Goal: Complete application form

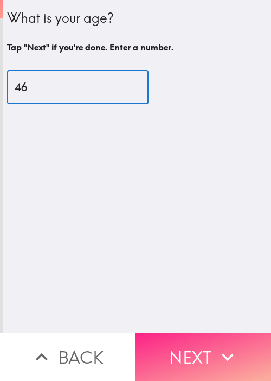
type input "46"
click at [219, 335] on button "Next" at bounding box center [204, 357] width 136 height 48
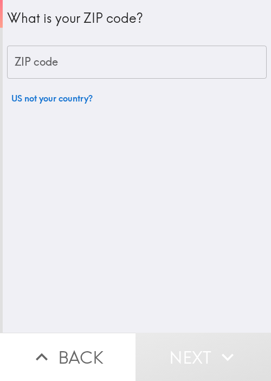
click at [99, 67] on input "ZIP code" at bounding box center [137, 63] width 260 height 34
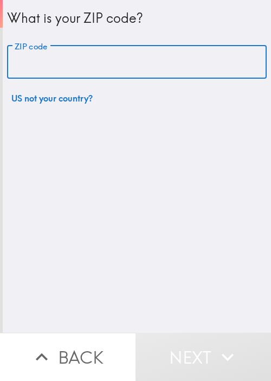
paste input "[URL][DOMAIN_NAME]"
type input "[URL][DOMAIN_NAME]"
drag, startPoint x: 249, startPoint y: 66, endPoint x: -24, endPoint y: 74, distance: 273.2
click at [0, 0] on html "What is your ZIP code? ZIP code [URL][DOMAIN_NAME] ZIP code US not your country…" at bounding box center [135, 0] width 271 height 0
click at [96, 65] on input "ZIP code" at bounding box center [137, 63] width 260 height 34
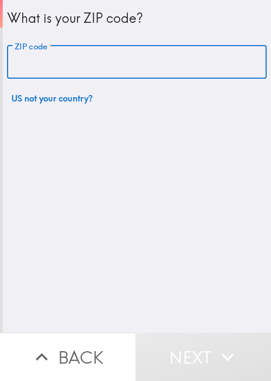
paste input "33621"
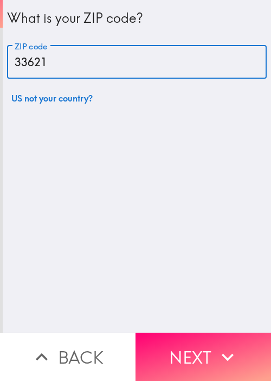
type input "33621"
click at [209, 339] on button "Next" at bounding box center [204, 357] width 136 height 48
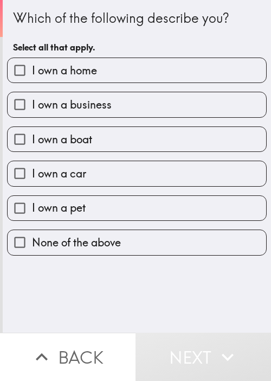
click at [108, 65] on label "I own a home" at bounding box center [137, 70] width 259 height 24
click at [32, 65] on input "I own a home" at bounding box center [20, 70] width 24 height 24
checkbox input "true"
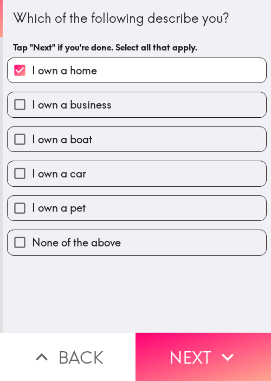
click at [91, 89] on div "I own a business" at bounding box center [132, 100] width 269 height 34
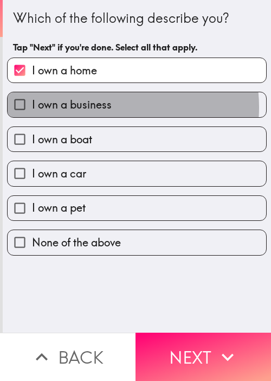
click at [104, 107] on span "I own a business" at bounding box center [72, 104] width 80 height 15
click at [32, 107] on input "I own a business" at bounding box center [20, 104] width 24 height 24
checkbox input "true"
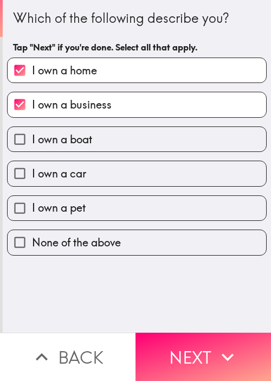
click at [104, 142] on label "I own a boat" at bounding box center [137, 139] width 259 height 24
click at [32, 142] on input "I own a boat" at bounding box center [20, 139] width 24 height 24
checkbox input "true"
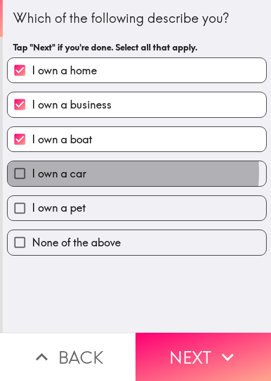
click at [107, 172] on label "I own a car" at bounding box center [137, 173] width 259 height 24
click at [32, 172] on input "I own a car" at bounding box center [20, 173] width 24 height 24
checkbox input "true"
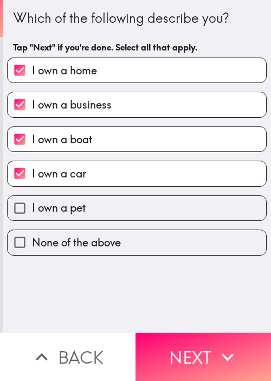
click at [106, 207] on label "I own a pet" at bounding box center [137, 208] width 259 height 24
click at [32, 207] on input "I own a pet" at bounding box center [20, 208] width 24 height 24
checkbox input "true"
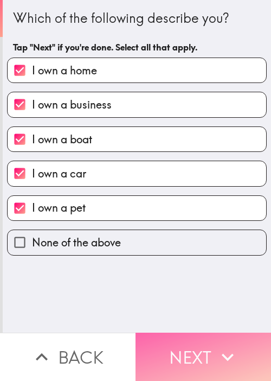
click at [187, 347] on button "Next" at bounding box center [204, 357] width 136 height 48
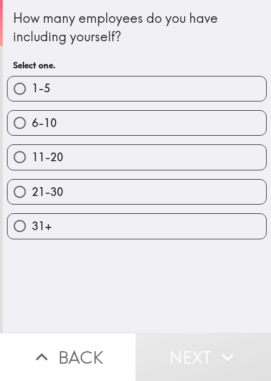
click at [211, 45] on div "How many employees do you have including yourself?" at bounding box center [137, 27] width 248 height 36
click at [125, 98] on label "1-5" at bounding box center [137, 89] width 259 height 24
click at [32, 98] on input "1-5" at bounding box center [20, 89] width 24 height 24
radio input "true"
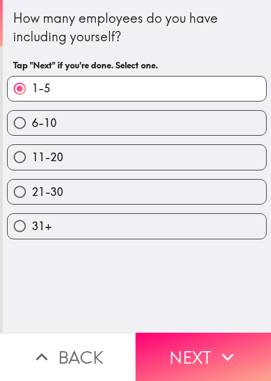
click at [208, 349] on button "Next" at bounding box center [204, 357] width 136 height 48
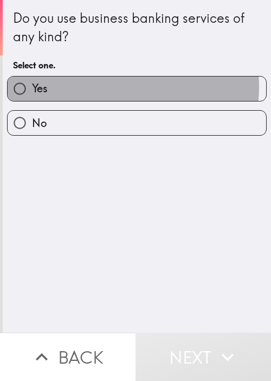
click at [110, 87] on label "Yes" at bounding box center [137, 89] width 259 height 24
click at [32, 87] on input "Yes" at bounding box center [20, 89] width 24 height 24
radio input "true"
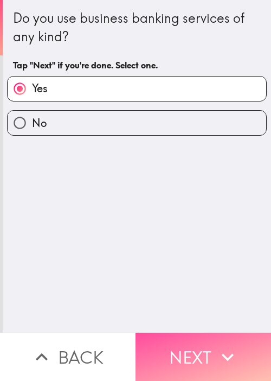
click at [225, 333] on button "Next" at bounding box center [204, 357] width 136 height 48
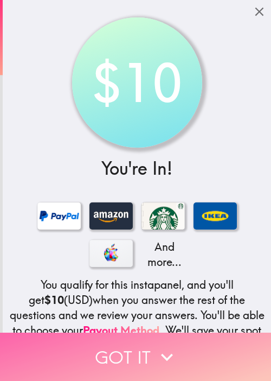
click at [220, 333] on button "Got it" at bounding box center [135, 357] width 271 height 48
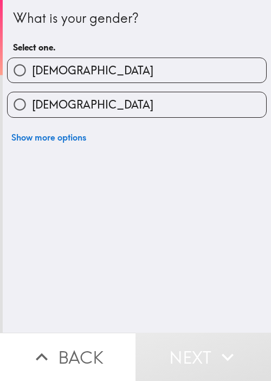
click at [143, 92] on label "[DEMOGRAPHIC_DATA]" at bounding box center [137, 104] width 259 height 24
click at [32, 92] on input "[DEMOGRAPHIC_DATA]" at bounding box center [20, 104] width 24 height 24
radio input "true"
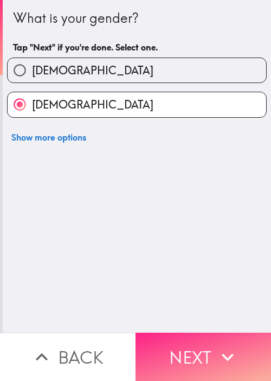
click at [216, 345] on icon "button" at bounding box center [228, 357] width 24 height 24
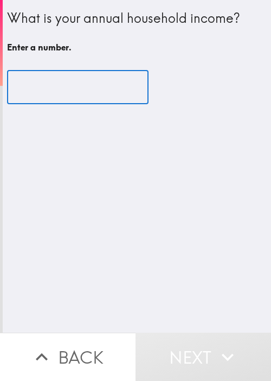
click at [81, 95] on input "number" at bounding box center [78, 88] width 142 height 34
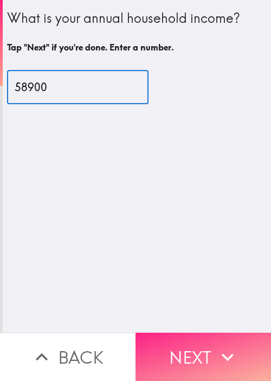
type input "58900"
click at [216, 350] on icon "button" at bounding box center [228, 357] width 24 height 24
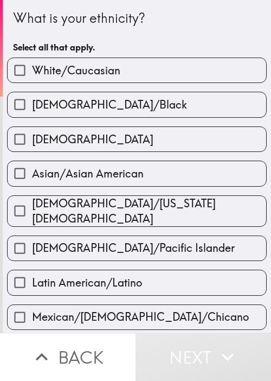
click at [108, 114] on label "[DEMOGRAPHIC_DATA]/Black" at bounding box center [137, 104] width 259 height 24
click at [32, 114] on input "[DEMOGRAPHIC_DATA]/Black" at bounding box center [20, 104] width 24 height 24
checkbox input "true"
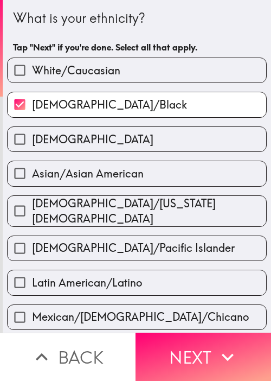
click at [113, 157] on div "Asian/Asian American" at bounding box center [132, 169] width 269 height 34
click at [150, 192] on div "[DEMOGRAPHIC_DATA]/[US_STATE][DEMOGRAPHIC_DATA]" at bounding box center [132, 207] width 269 height 40
click at [167, 178] on label "Asian/Asian American" at bounding box center [137, 173] width 259 height 24
click at [32, 178] on input "Asian/Asian American" at bounding box center [20, 173] width 24 height 24
checkbox input "true"
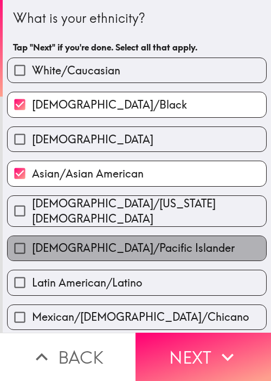
click at [160, 246] on span "[DEMOGRAPHIC_DATA]/Pacific Islander" at bounding box center [133, 247] width 203 height 15
click at [32, 246] on input "[DEMOGRAPHIC_DATA]/Pacific Islander" at bounding box center [20, 248] width 24 height 24
checkbox input "true"
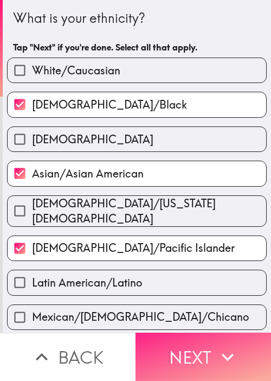
drag, startPoint x: 214, startPoint y: 337, endPoint x: 257, endPoint y: 334, distance: 43.5
click at [216, 345] on icon "button" at bounding box center [228, 357] width 24 height 24
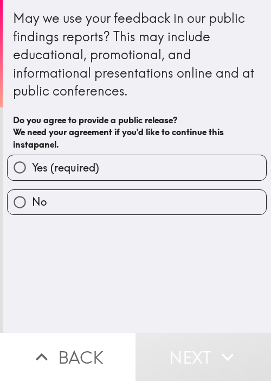
drag, startPoint x: 89, startPoint y: 163, endPoint x: 107, endPoint y: 169, distance: 19.2
click at [89, 164] on span "Yes (required)" at bounding box center [65, 167] width 67 height 15
click at [32, 164] on input "Yes (required)" at bounding box center [20, 167] width 24 height 24
radio input "true"
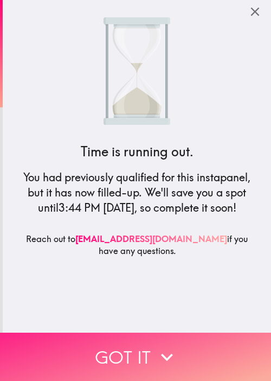
click at [139, 350] on button "Got it" at bounding box center [135, 357] width 271 height 48
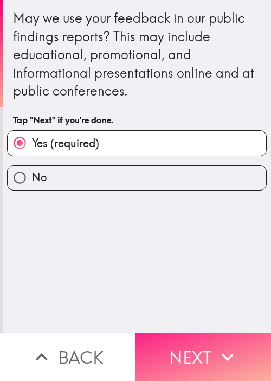
click at [217, 355] on icon "button" at bounding box center [228, 357] width 24 height 24
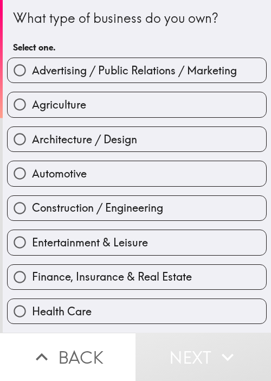
click at [94, 103] on label "Agriculture" at bounding box center [137, 104] width 259 height 24
click at [32, 103] on input "Agriculture" at bounding box center [20, 104] width 24 height 24
radio input "true"
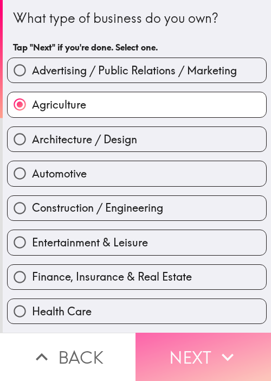
click at [191, 348] on button "Next" at bounding box center [204, 357] width 136 height 48
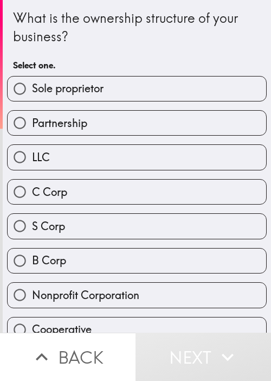
click at [87, 209] on div "S Corp" at bounding box center [132, 222] width 269 height 34
click at [106, 230] on label "S Corp" at bounding box center [137, 226] width 259 height 24
click at [32, 230] on input "S Corp" at bounding box center [20, 226] width 24 height 24
radio input "true"
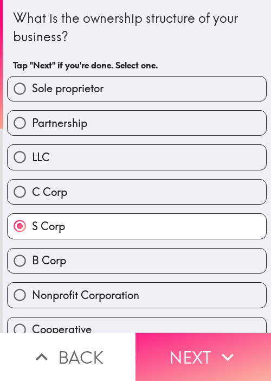
drag, startPoint x: 180, startPoint y: 351, endPoint x: 191, endPoint y: 347, distance: 12.0
click at [180, 352] on button "Next" at bounding box center [204, 357] width 136 height 48
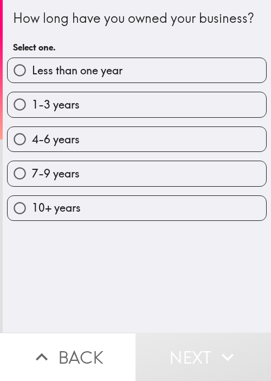
drag, startPoint x: 67, startPoint y: 160, endPoint x: 94, endPoint y: 172, distance: 29.9
click at [67, 147] on span "4-6 years" at bounding box center [56, 139] width 48 height 15
click at [32, 151] on input "4-6 years" at bounding box center [20, 139] width 24 height 24
radio input "true"
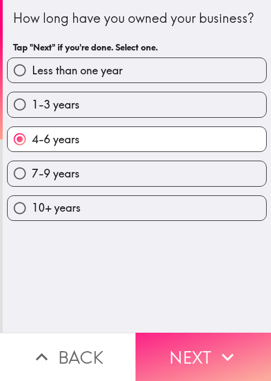
click at [197, 359] on button "Next" at bounding box center [204, 357] width 136 height 48
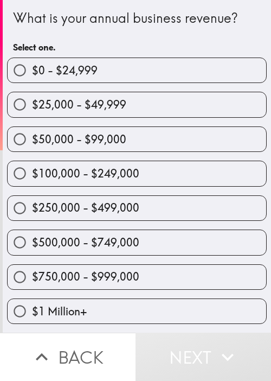
click at [80, 216] on label "$250,000 - $499,000" at bounding box center [137, 208] width 259 height 24
click at [32, 216] on input "$250,000 - $499,000" at bounding box center [20, 208] width 24 height 24
radio input "true"
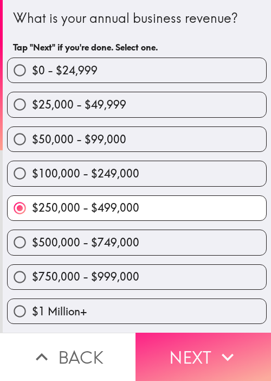
drag, startPoint x: 174, startPoint y: 337, endPoint x: 182, endPoint y: 333, distance: 9.2
click at [174, 337] on button "Next" at bounding box center [204, 357] width 136 height 48
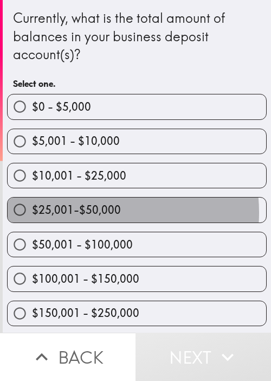
drag, startPoint x: 87, startPoint y: 212, endPoint x: 93, endPoint y: 213, distance: 6.1
click at [87, 212] on span "$25,001-$50,000" at bounding box center [76, 209] width 89 height 15
click at [32, 212] on input "$25,001-$50,000" at bounding box center [20, 210] width 24 height 24
radio input "true"
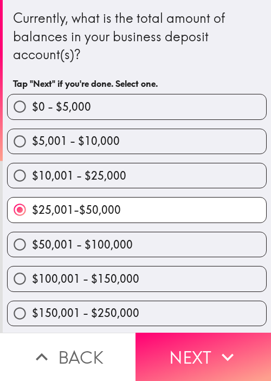
click at [112, 276] on span "$100,001 - $150,000" at bounding box center [85, 278] width 107 height 15
click at [32, 276] on input "$100,001 - $150,000" at bounding box center [20, 279] width 24 height 24
radio input "true"
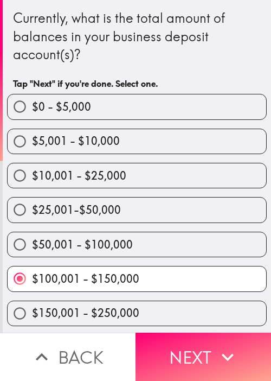
drag, startPoint x: 183, startPoint y: 352, endPoint x: 233, endPoint y: 278, distance: 88.7
click at [183, 352] on button "Next" at bounding box center [204, 357] width 136 height 48
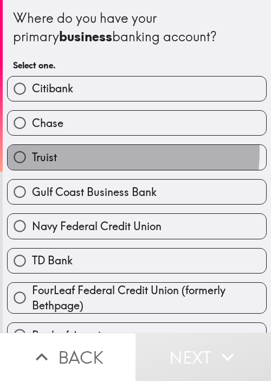
click at [60, 150] on label "Truist" at bounding box center [137, 157] width 259 height 24
click at [32, 150] on input "Truist" at bounding box center [20, 157] width 24 height 24
radio input "true"
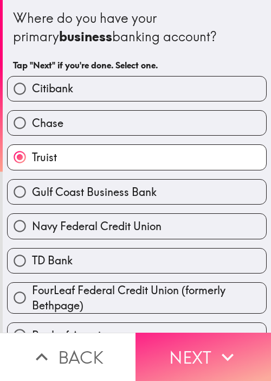
click at [198, 351] on button "Next" at bounding box center [204, 357] width 136 height 48
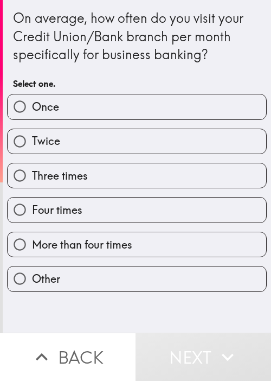
click at [154, 166] on label "Three times" at bounding box center [137, 175] width 259 height 24
click at [32, 166] on input "Three times" at bounding box center [20, 175] width 24 height 24
radio input "true"
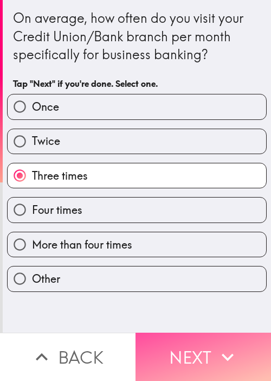
drag, startPoint x: 200, startPoint y: 337, endPoint x: 46, endPoint y: 272, distance: 167.2
click at [201, 337] on button "Next" at bounding box center [204, 357] width 136 height 48
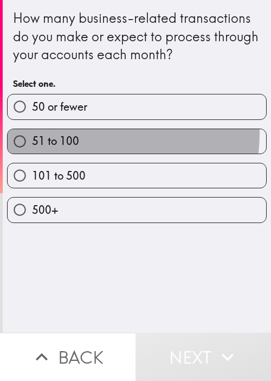
click at [86, 132] on label "51 to 100" at bounding box center [137, 141] width 259 height 24
click at [32, 132] on input "51 to 100" at bounding box center [20, 141] width 24 height 24
radio input "true"
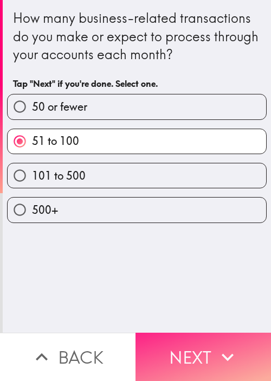
drag, startPoint x: 213, startPoint y: 354, endPoint x: 218, endPoint y: 350, distance: 6.5
click at [216, 354] on icon "button" at bounding box center [228, 357] width 24 height 24
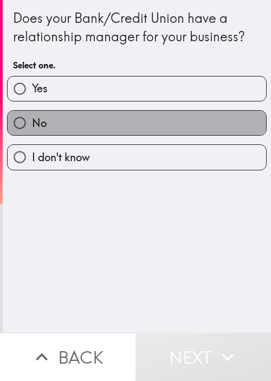
click at [132, 122] on label "No" at bounding box center [137, 123] width 259 height 24
click at [32, 122] on input "No" at bounding box center [20, 123] width 24 height 24
radio input "true"
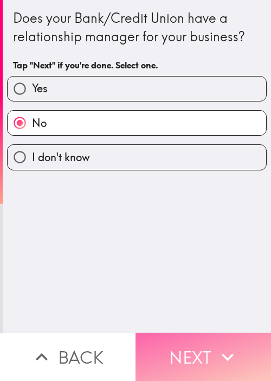
click at [230, 356] on icon "button" at bounding box center [228, 357] width 24 height 24
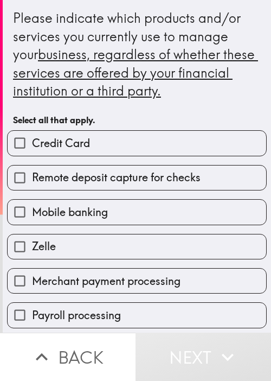
drag, startPoint x: 43, startPoint y: 245, endPoint x: 54, endPoint y: 233, distance: 16.2
click at [43, 245] on span "Zelle" at bounding box center [44, 246] width 24 height 15
click at [32, 245] on input "Zelle" at bounding box center [20, 247] width 24 height 24
checkbox input "true"
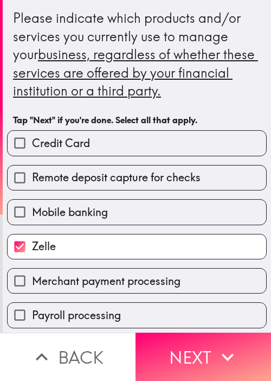
click at [87, 186] on label "Remote deposit capture for checks" at bounding box center [137, 178] width 259 height 24
click at [32, 186] on input "Remote deposit capture for checks" at bounding box center [20, 178] width 24 height 24
checkbox input "true"
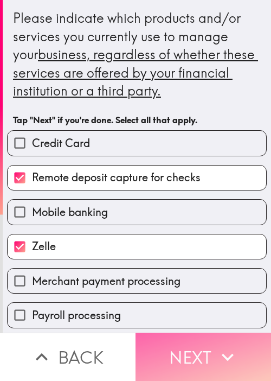
click at [187, 335] on button "Next" at bounding box center [204, 357] width 136 height 48
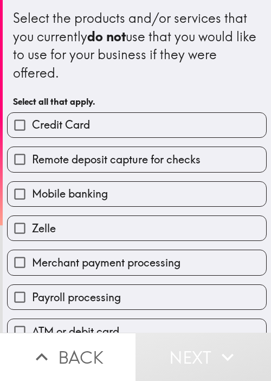
click at [66, 216] on label "Zelle" at bounding box center [137, 228] width 259 height 24
click at [32, 216] on input "Zelle" at bounding box center [20, 228] width 24 height 24
checkbox input "true"
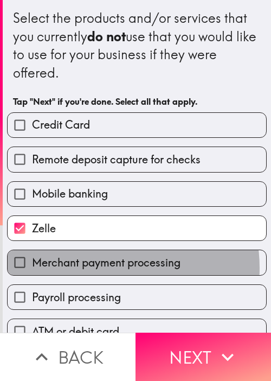
click at [97, 267] on span "Merchant payment processing" at bounding box center [106, 262] width 149 height 15
click at [32, 267] on input "Merchant payment processing" at bounding box center [20, 262] width 24 height 24
checkbox input "true"
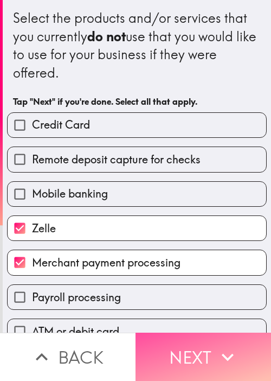
drag, startPoint x: 201, startPoint y: 338, endPoint x: 269, endPoint y: 301, distance: 78.0
click at [202, 339] on button "Next" at bounding box center [204, 357] width 136 height 48
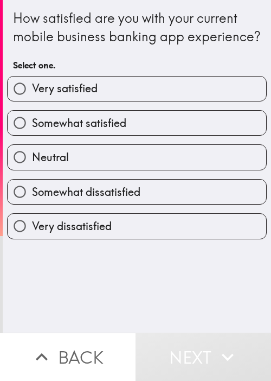
drag, startPoint x: 97, startPoint y: 183, endPoint x: 123, endPoint y: 185, distance: 26.6
click at [97, 169] on label "Neutral" at bounding box center [137, 157] width 259 height 24
click at [32, 169] on input "Neutral" at bounding box center [20, 157] width 24 height 24
radio input "true"
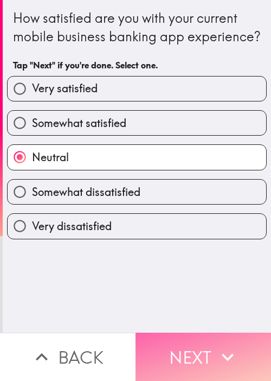
click at [172, 342] on button "Next" at bounding box center [204, 357] width 136 height 48
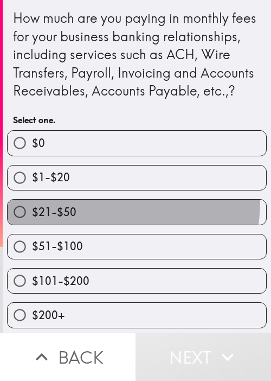
click at [80, 220] on label "$21-$50" at bounding box center [137, 212] width 259 height 24
click at [32, 220] on input "$21-$50" at bounding box center [20, 212] width 24 height 24
radio input "true"
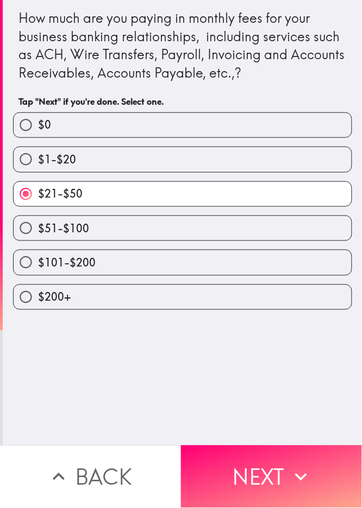
click at [133, 251] on label "$101-$200" at bounding box center [183, 262] width 338 height 24
click at [38, 251] on input "$101-$200" at bounding box center [26, 262] width 24 height 24
radio input "true"
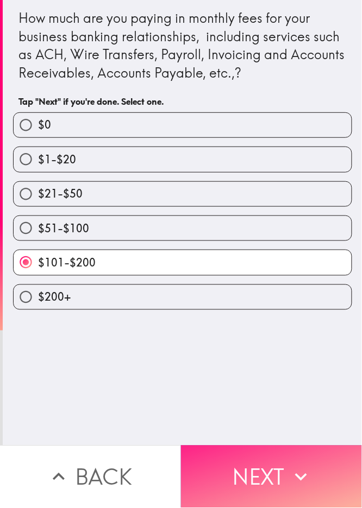
click at [271, 381] on button "Next" at bounding box center [271, 477] width 181 height 62
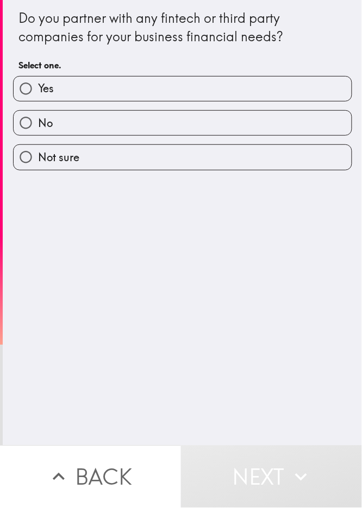
click at [73, 130] on label "No" at bounding box center [183, 123] width 338 height 24
click at [38, 130] on input "No" at bounding box center [26, 123] width 24 height 24
radio input "true"
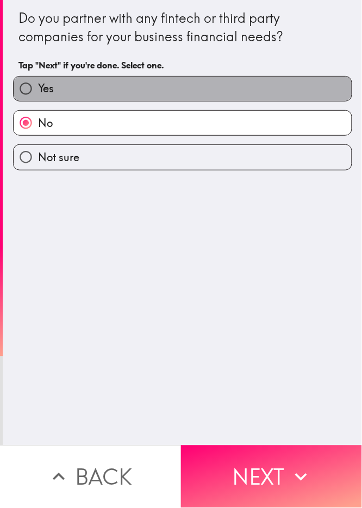
click at [94, 86] on label "Yes" at bounding box center [183, 89] width 338 height 24
click at [38, 86] on input "Yes" at bounding box center [26, 89] width 24 height 24
radio input "true"
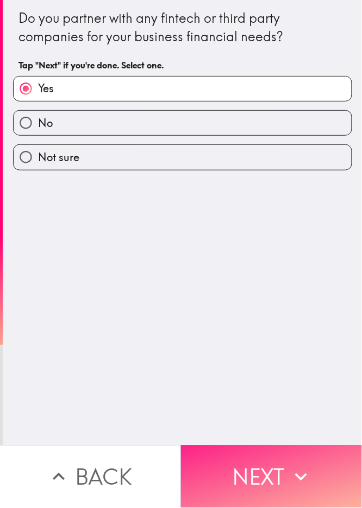
drag, startPoint x: 310, startPoint y: 484, endPoint x: 309, endPoint y: 462, distance: 22.3
click at [271, 381] on button "Next" at bounding box center [271, 477] width 181 height 62
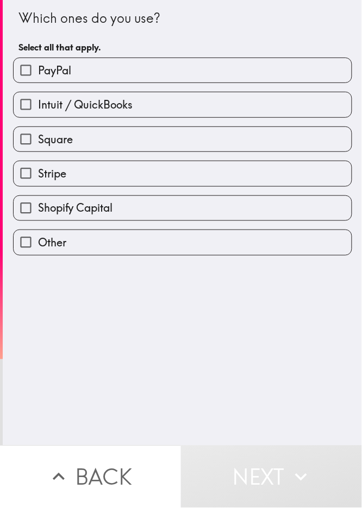
click at [104, 158] on div "Stripe" at bounding box center [177, 169] width 347 height 34
click at [107, 121] on div "Square" at bounding box center [177, 135] width 347 height 34
click at [103, 125] on div "Square" at bounding box center [177, 135] width 347 height 34
click at [102, 135] on label "Square" at bounding box center [183, 139] width 338 height 24
click at [38, 135] on input "Square" at bounding box center [26, 139] width 24 height 24
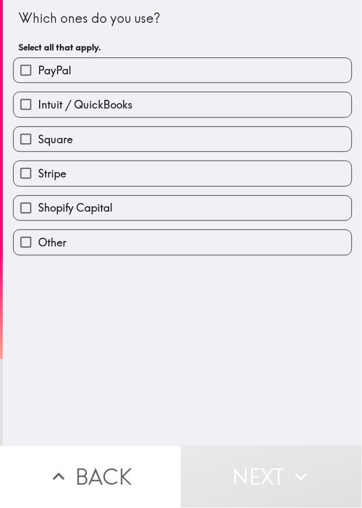
checkbox input "true"
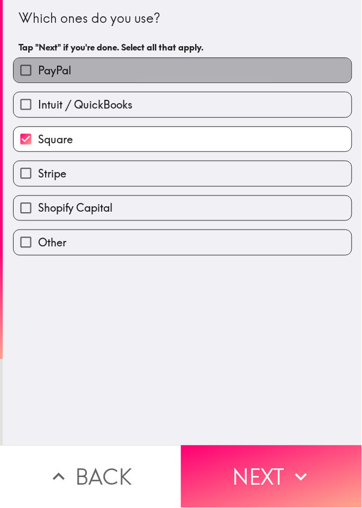
click at [144, 61] on label "PayPal" at bounding box center [183, 70] width 338 height 24
click at [38, 61] on input "PayPal" at bounding box center [26, 70] width 24 height 24
checkbox input "true"
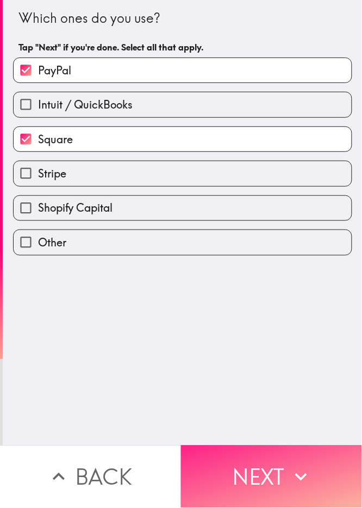
click at [238, 381] on button "Next" at bounding box center [271, 477] width 181 height 62
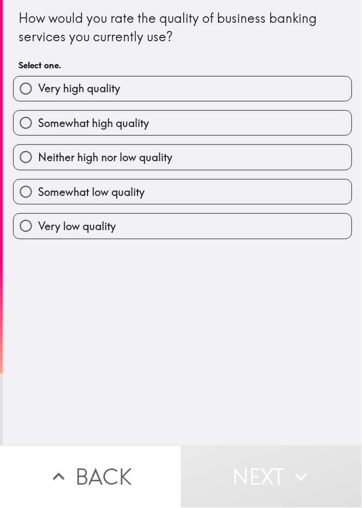
click at [174, 167] on label "Neither high nor low quality" at bounding box center [183, 157] width 338 height 24
click at [38, 167] on input "Neither high nor low quality" at bounding box center [26, 157] width 24 height 24
radio input "true"
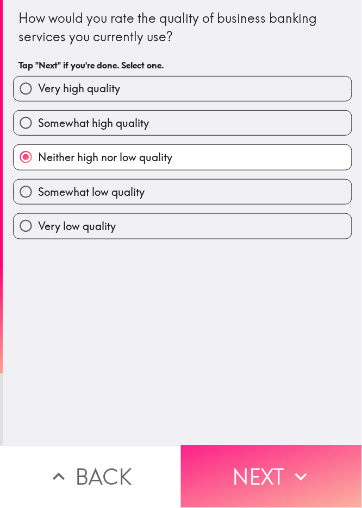
click at [257, 381] on button "Next" at bounding box center [271, 477] width 181 height 62
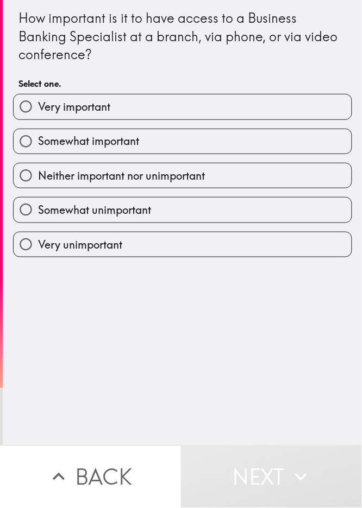
drag, startPoint x: 99, startPoint y: 146, endPoint x: 106, endPoint y: 150, distance: 7.5
click at [99, 145] on span "Somewhat important" at bounding box center [88, 141] width 101 height 15
click at [38, 145] on input "Somewhat important" at bounding box center [26, 141] width 24 height 24
radio input "true"
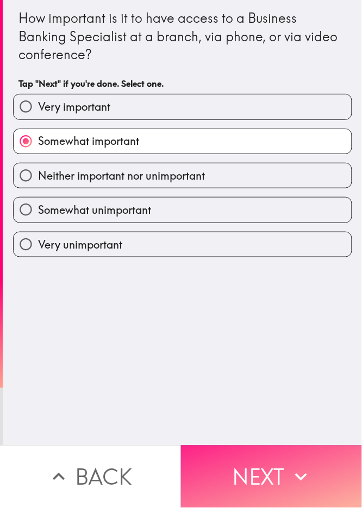
click at [263, 381] on button "Next" at bounding box center [271, 477] width 181 height 62
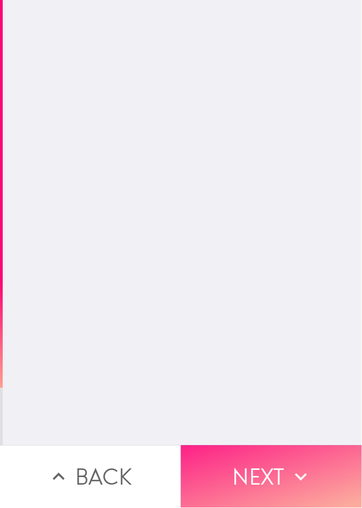
click at [271, 381] on button "Next" at bounding box center [271, 477] width 181 height 62
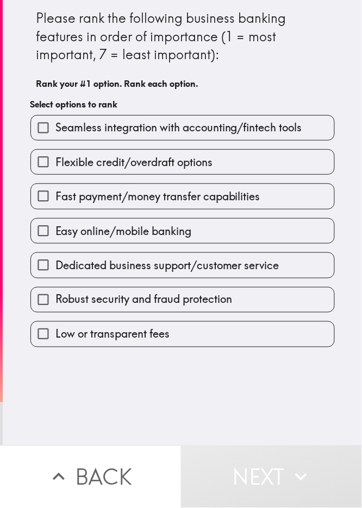
click at [71, 201] on span "Fast payment/money transfer capabilities" at bounding box center [157, 196] width 205 height 15
click at [55, 201] on input "Fast payment/money transfer capabilities" at bounding box center [43, 196] width 24 height 24
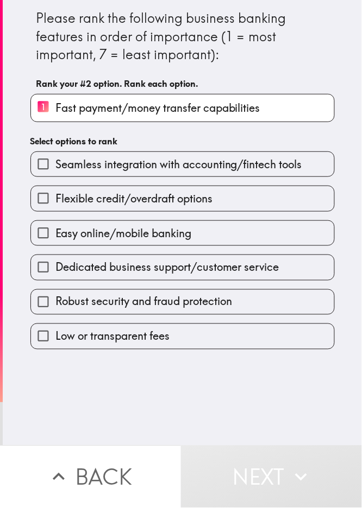
click at [142, 185] on div "Flexible credit/overdraft options" at bounding box center [178, 194] width 313 height 34
click at [152, 236] on span "Easy online/mobile banking" at bounding box center [123, 233] width 136 height 15
click at [55, 236] on input "Easy online/mobile banking" at bounding box center [43, 233] width 24 height 24
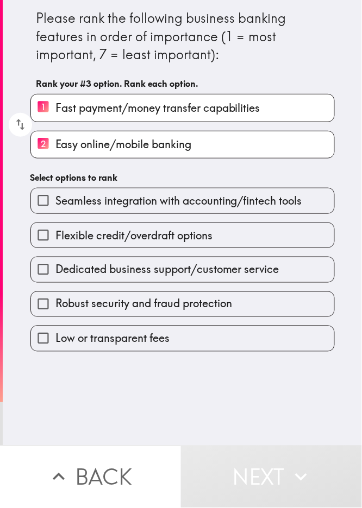
click at [160, 219] on div "Flexible credit/overdraft options" at bounding box center [178, 231] width 313 height 34
click at [161, 238] on span "Flexible credit/overdraft options" at bounding box center [133, 235] width 157 height 15
click at [55, 238] on input "Flexible credit/overdraft options" at bounding box center [43, 235] width 24 height 24
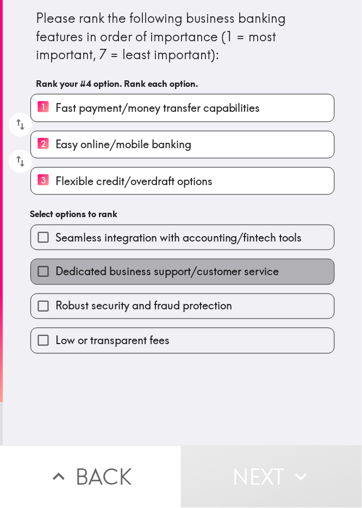
click at [158, 277] on span "Dedicated business support/customer service" at bounding box center [167, 271] width 224 height 15
click at [55, 277] on input "Dedicated business support/customer service" at bounding box center [43, 271] width 24 height 24
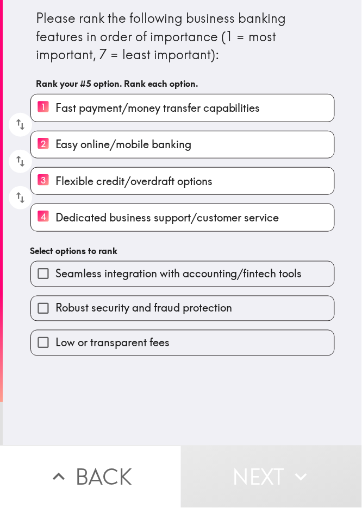
click at [154, 307] on span "Robust security and fraud protection" at bounding box center [143, 308] width 176 height 15
click at [55, 307] on input "Robust security and fraud protection" at bounding box center [43, 308] width 24 height 24
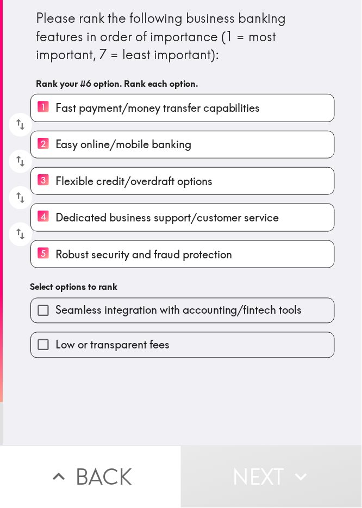
click at [160, 321] on label "Seamless integration with accounting/fintech tools" at bounding box center [182, 311] width 303 height 24
click at [55, 321] on input "Seamless integration with accounting/fintech tools" at bounding box center [43, 311] width 24 height 24
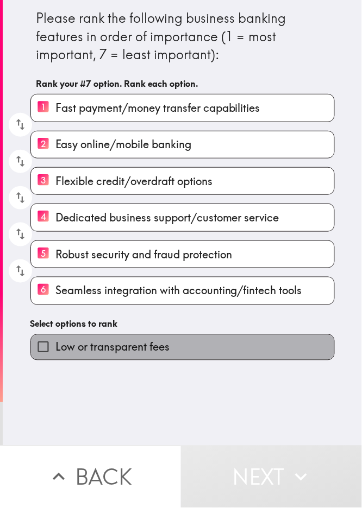
drag, startPoint x: 148, startPoint y: 351, endPoint x: 223, endPoint y: 426, distance: 105.6
click at [148, 352] on span "Low or transparent fees" at bounding box center [112, 347] width 114 height 15
click at [55, 352] on input "Low or transparent fees" at bounding box center [43, 347] width 24 height 24
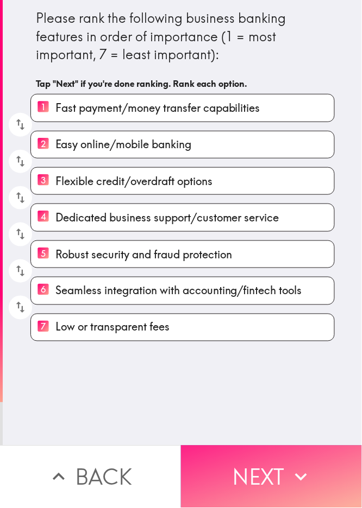
click at [271, 381] on button "Next" at bounding box center [271, 477] width 181 height 62
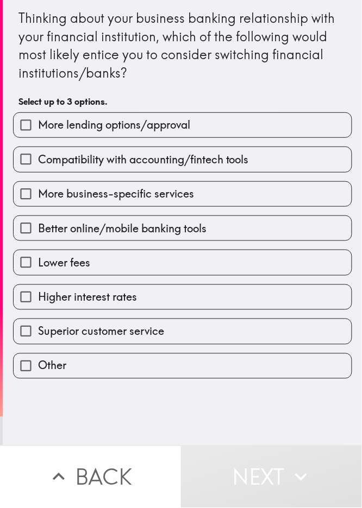
click at [117, 217] on label "Better online/mobile banking tools" at bounding box center [183, 228] width 338 height 24
click at [38, 217] on input "Better online/mobile banking tools" at bounding box center [26, 228] width 24 height 24
checkbox input "true"
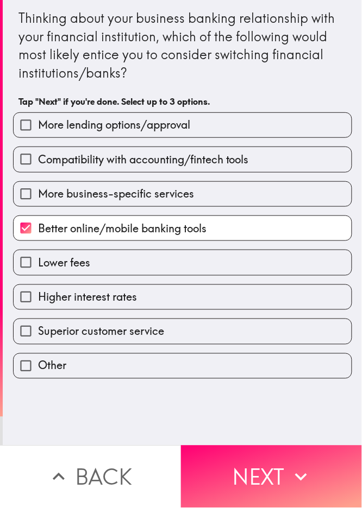
click at [126, 250] on div "Lower fees" at bounding box center [182, 263] width 339 height 26
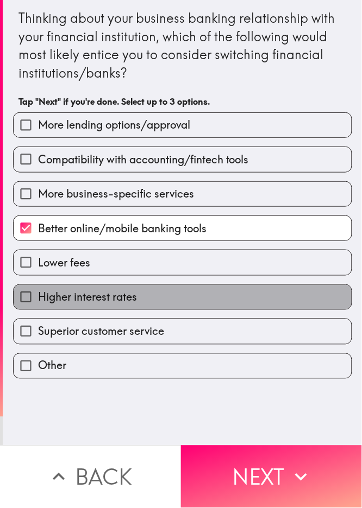
click at [135, 306] on label "Higher interest rates" at bounding box center [183, 297] width 338 height 24
click at [38, 306] on input "Higher interest rates" at bounding box center [26, 297] width 24 height 24
checkbox input "true"
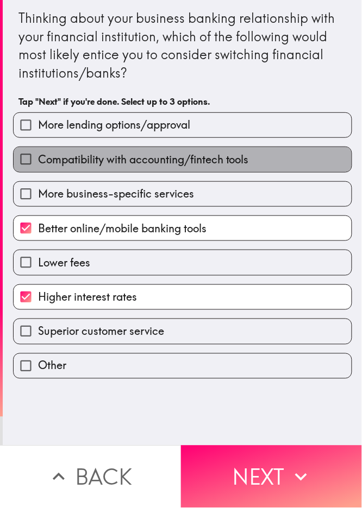
click at [208, 149] on label "Compatibility with accounting/fintech tools" at bounding box center [183, 159] width 338 height 24
click at [38, 149] on input "Compatibility with accounting/fintech tools" at bounding box center [26, 159] width 24 height 24
checkbox input "true"
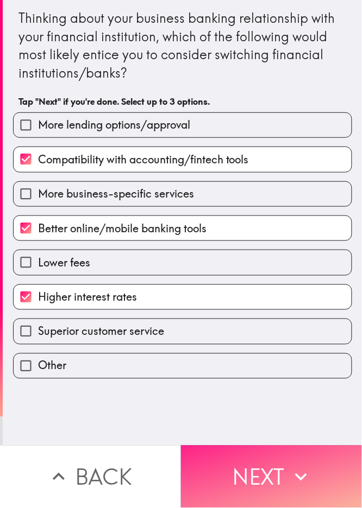
click at [271, 381] on icon "button" at bounding box center [301, 477] width 24 height 24
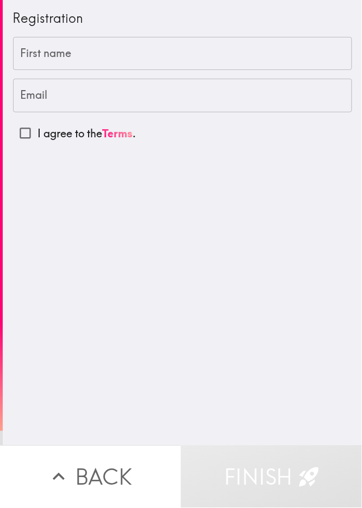
click at [90, 61] on input "First name" at bounding box center [182, 54] width 339 height 34
paste input "Kitto"
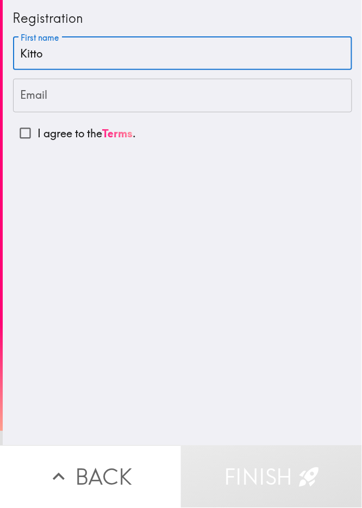
type input "Kitto"
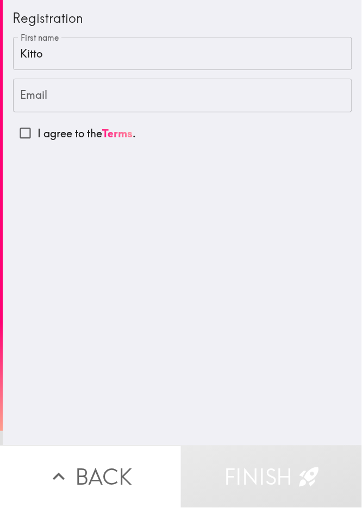
click at [155, 104] on input "Email" at bounding box center [182, 96] width 339 height 34
paste input "[EMAIL_ADDRESS][DOMAIN_NAME]"
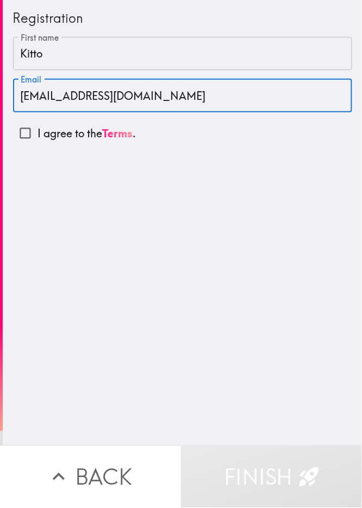
type input "[EMAIL_ADDRESS][DOMAIN_NAME]"
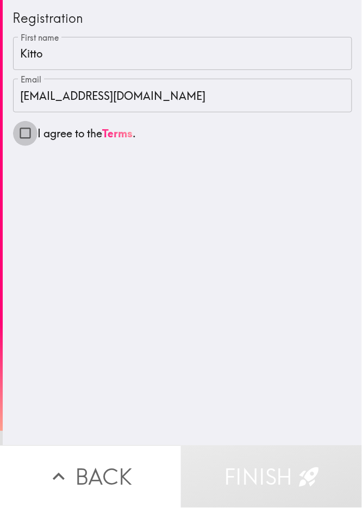
click at [15, 134] on input "I agree to the Terms ." at bounding box center [25, 133] width 24 height 24
checkbox input "true"
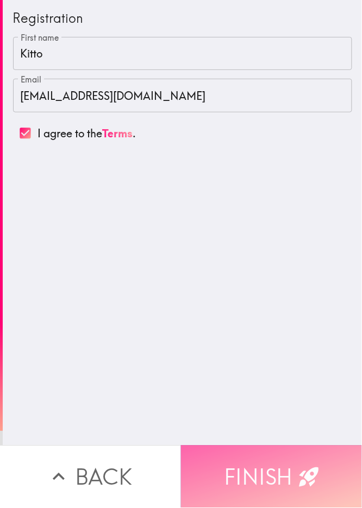
click at [258, 381] on button "Finish" at bounding box center [271, 477] width 181 height 62
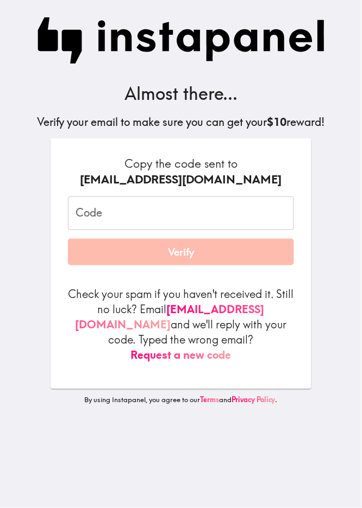
click at [123, 223] on input "Code" at bounding box center [181, 214] width 226 height 34
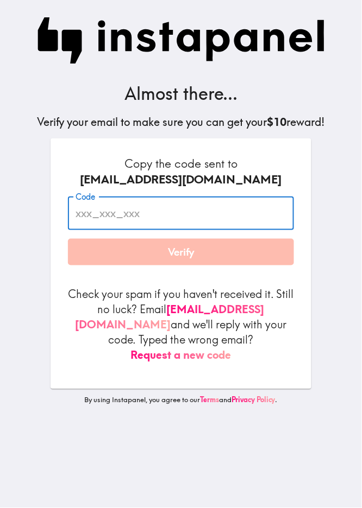
paste input "dTd_kuP_6yh"
type input "dTd_kuP_6yh"
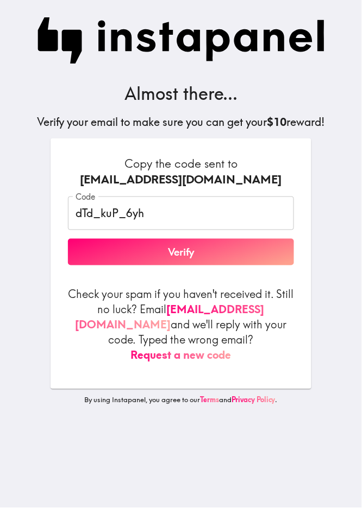
click at [271, 169] on h6 "Copy the code sent to [EMAIL_ADDRESS][DOMAIN_NAME]" at bounding box center [181, 172] width 226 height 32
click at [219, 255] on button "Verify" at bounding box center [181, 252] width 226 height 27
